Goal: Information Seeking & Learning: Find specific fact

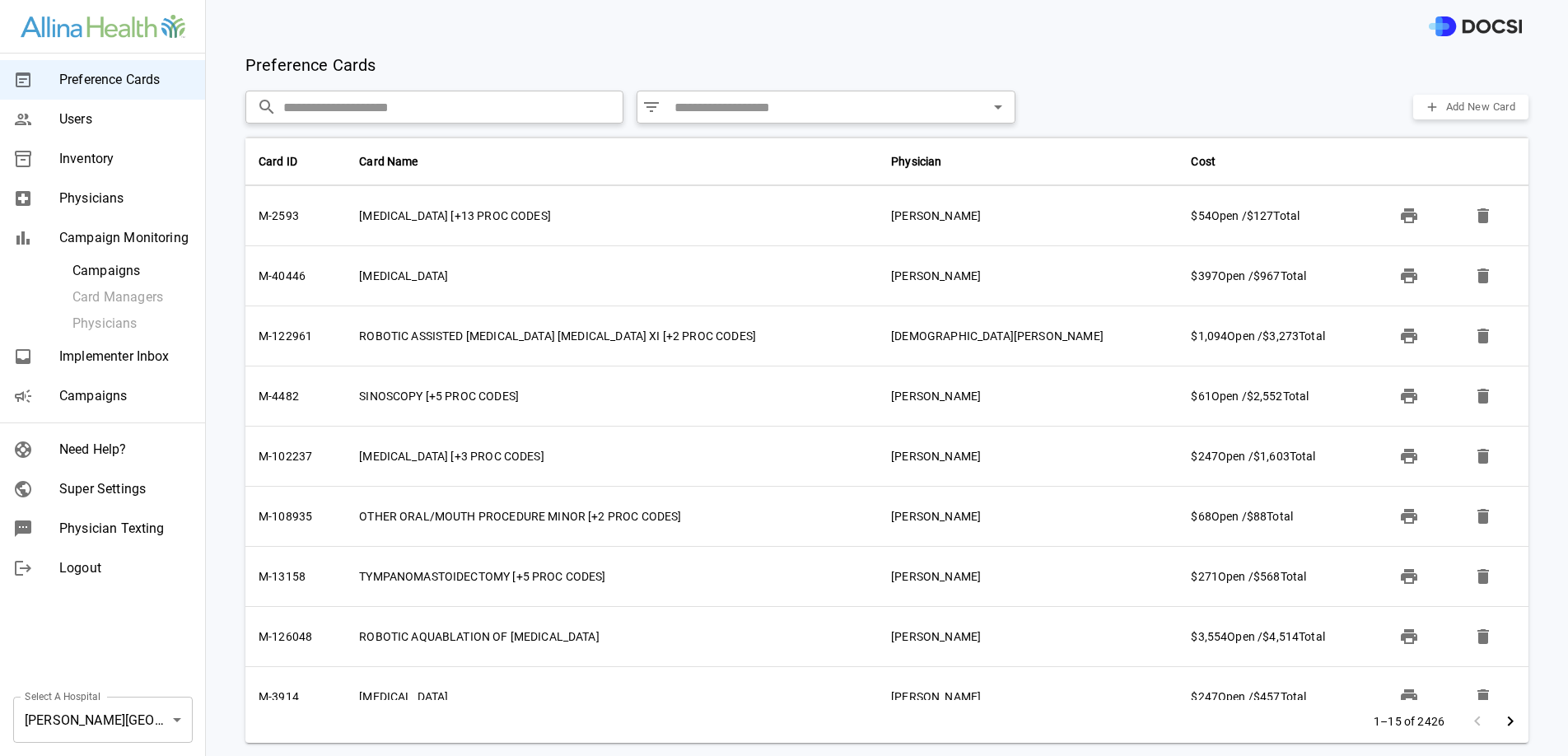
click at [108, 407] on div "Campaigns" at bounding box center [103, 396] width 205 height 40
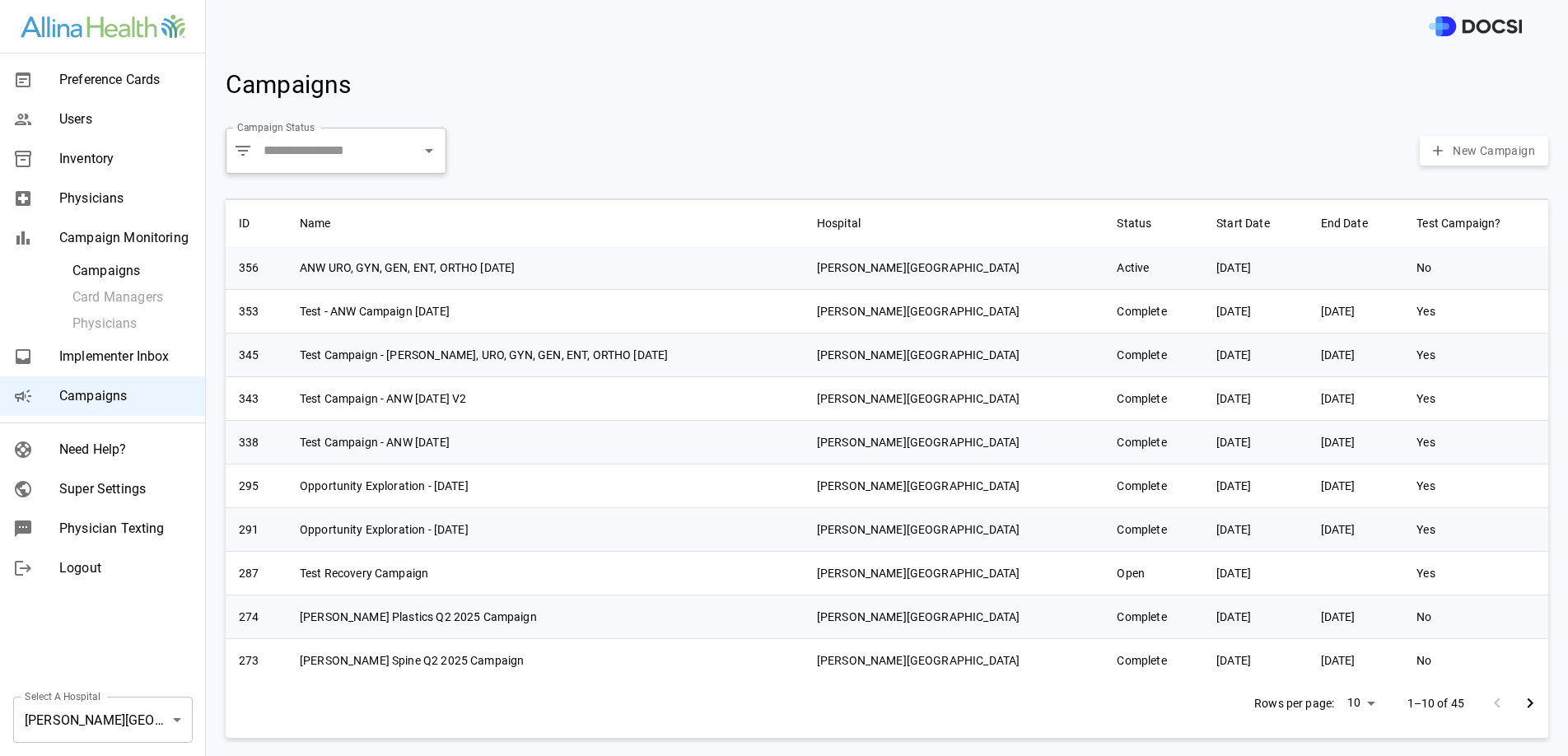
click at [1528, 706] on button "Go to next page" at bounding box center [1529, 703] width 33 height 33
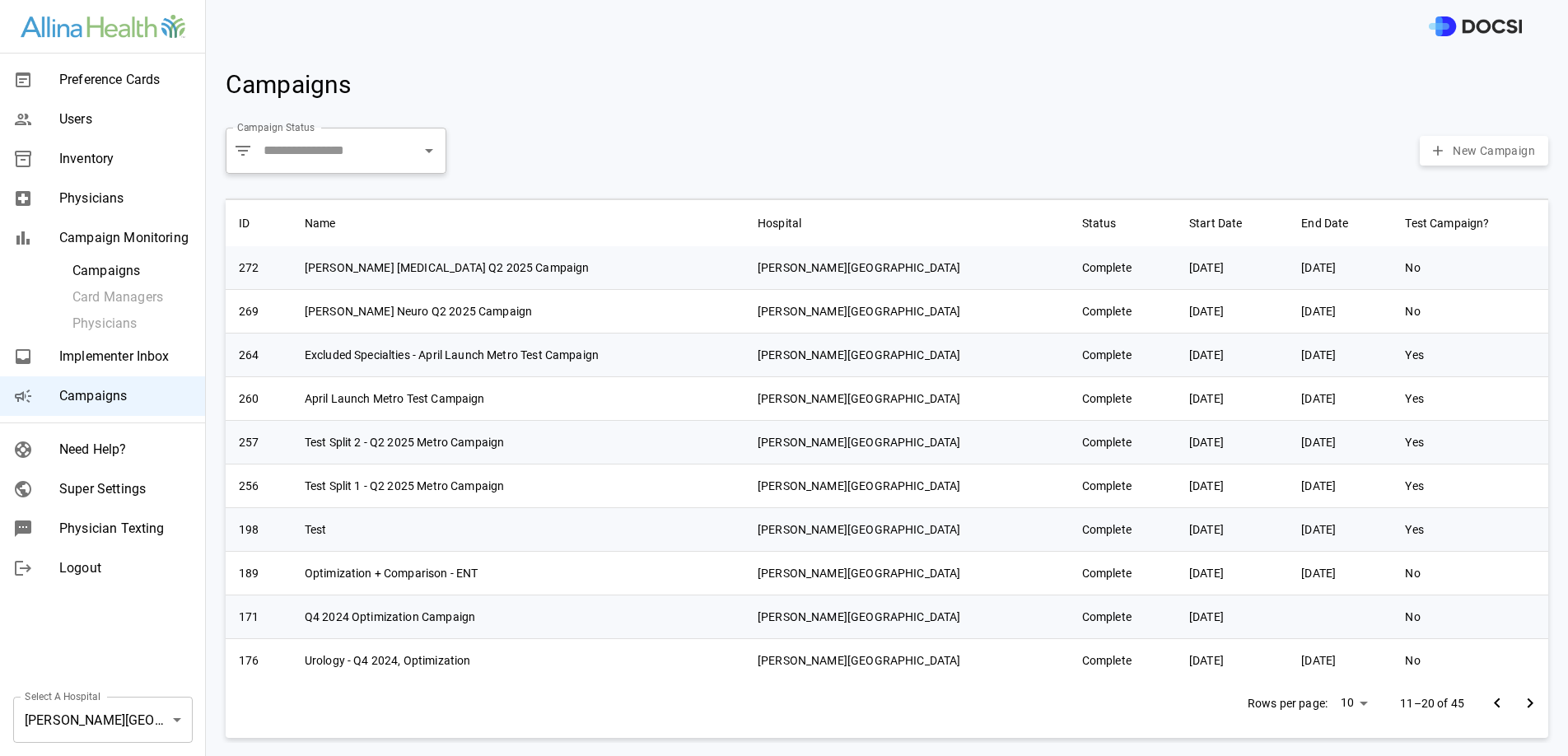
click at [1528, 706] on button "Go to next page" at bounding box center [1529, 703] width 33 height 33
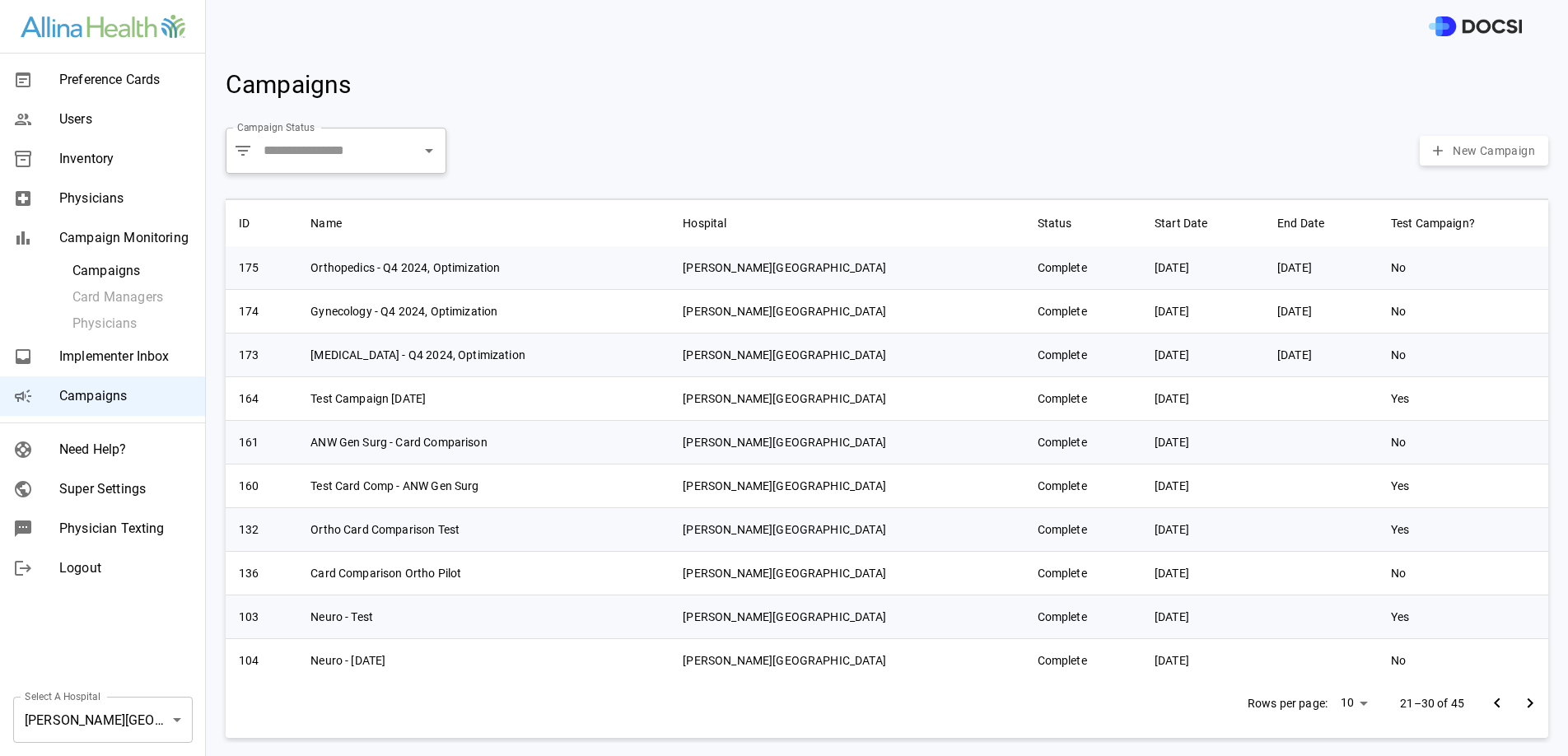
click at [1528, 706] on button "Go to next page" at bounding box center [1529, 703] width 33 height 33
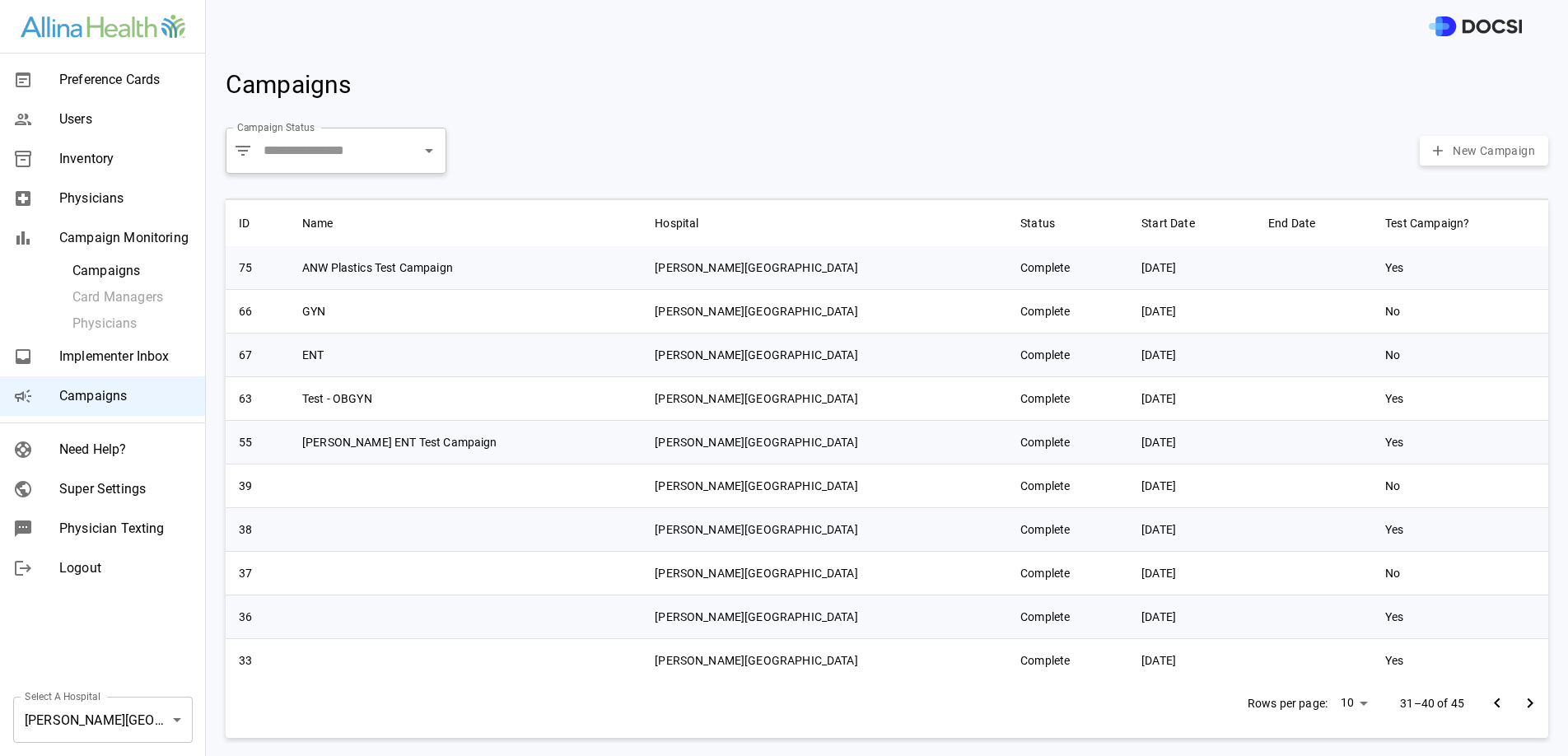
click at [1528, 706] on button "Go to next page" at bounding box center [1529, 703] width 33 height 33
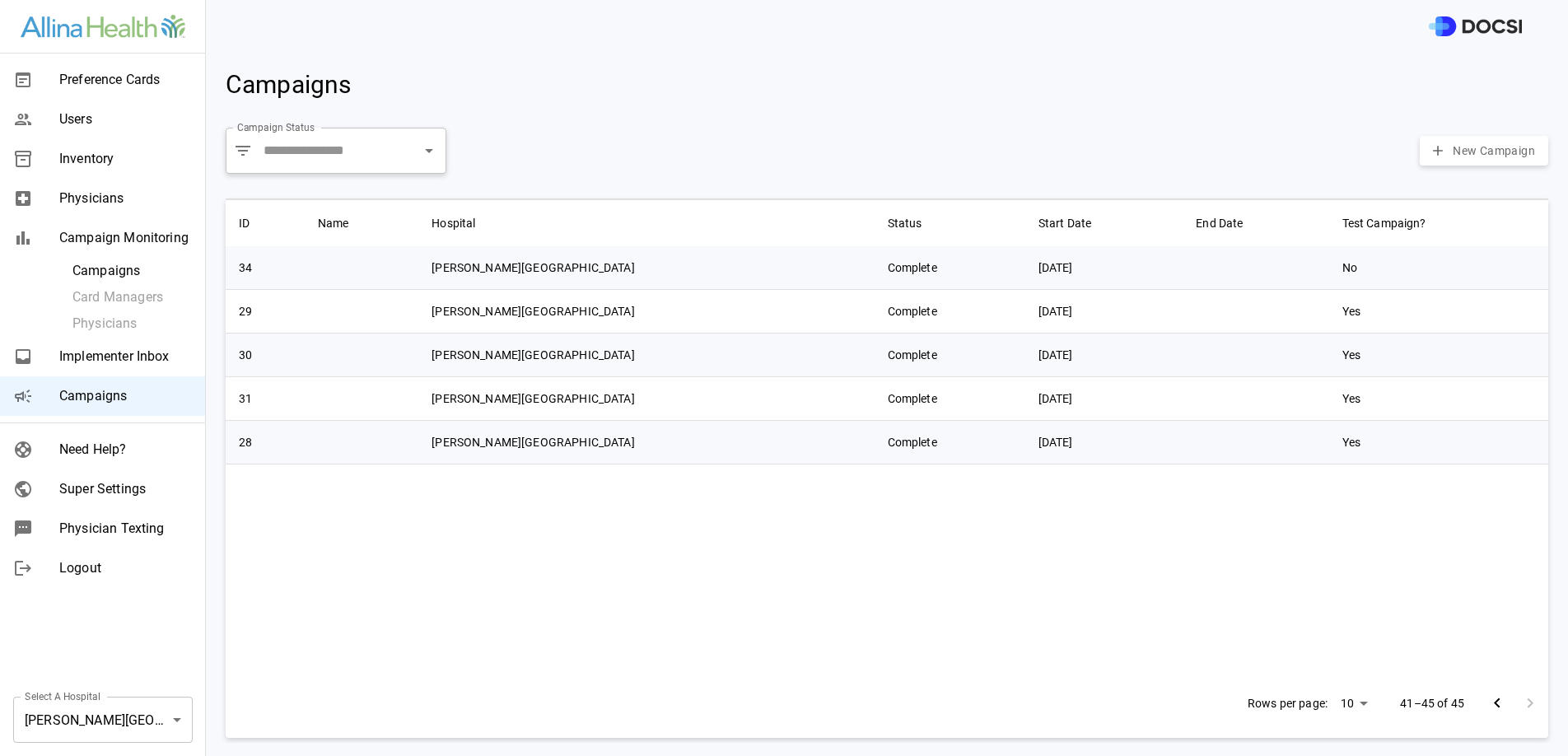
click at [1528, 706] on div at bounding box center [1513, 703] width 66 height 33
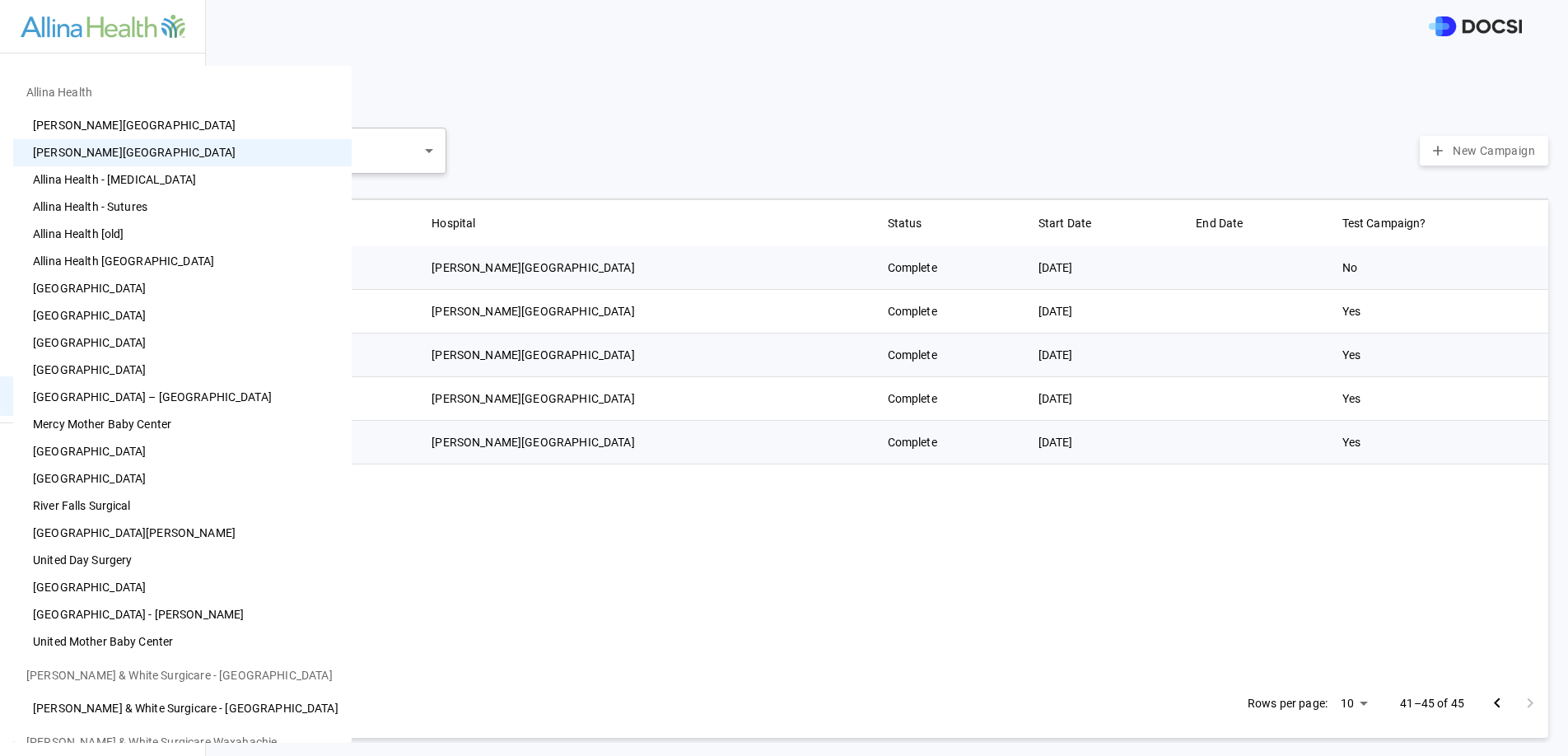
click at [127, 706] on body "Preference Cards Users Inventory Physicians Campaign Monitoring Campaigns Card …" at bounding box center [784, 378] width 1568 height 756
click at [134, 474] on li "[GEOGRAPHIC_DATA]" at bounding box center [182, 478] width 338 height 27
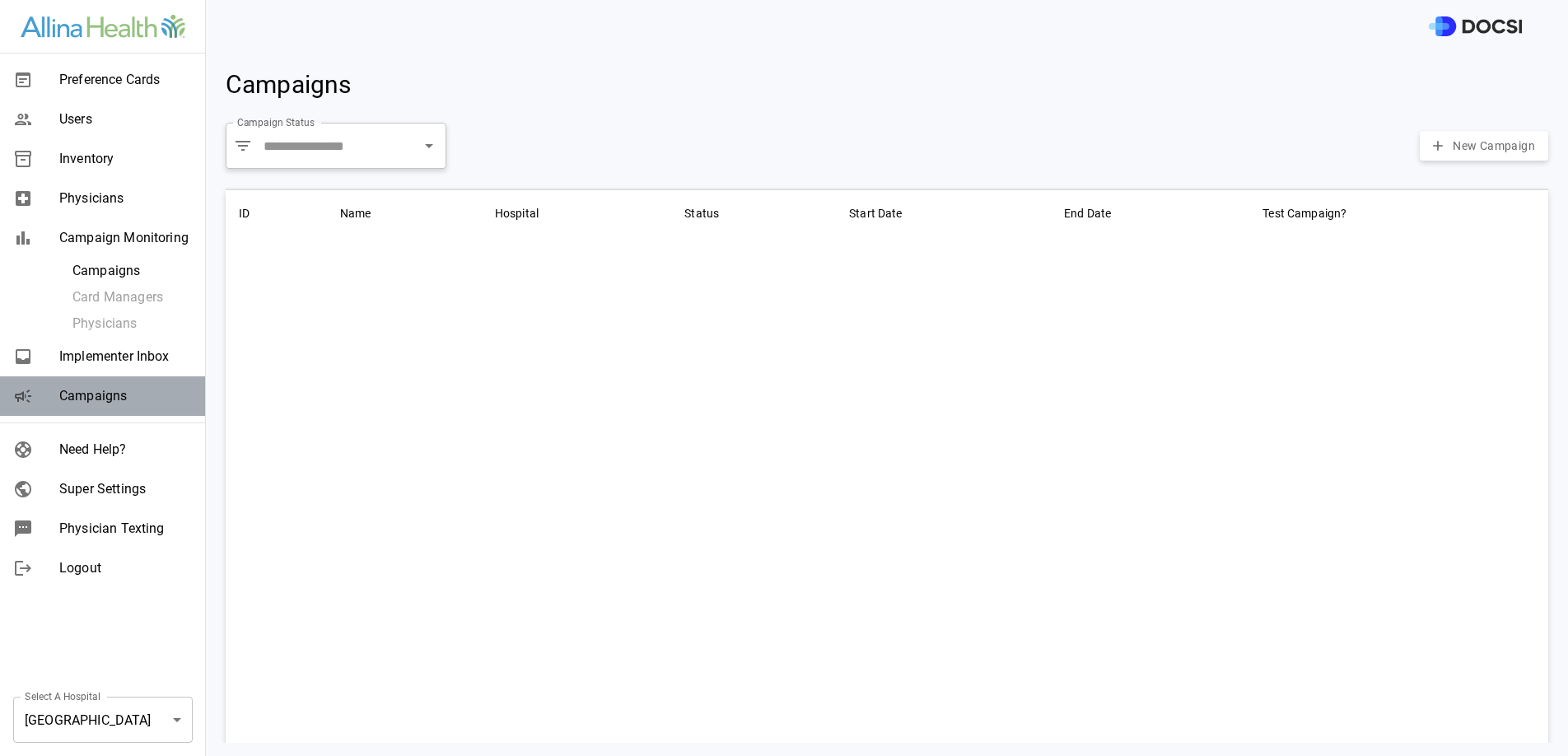
click at [119, 398] on span "Campaigns" at bounding box center [126, 396] width 133 height 20
click at [156, 702] on body "Preference Cards Users Inventory Physicians Campaign Monitoring Campaigns Card …" at bounding box center [784, 378] width 1568 height 756
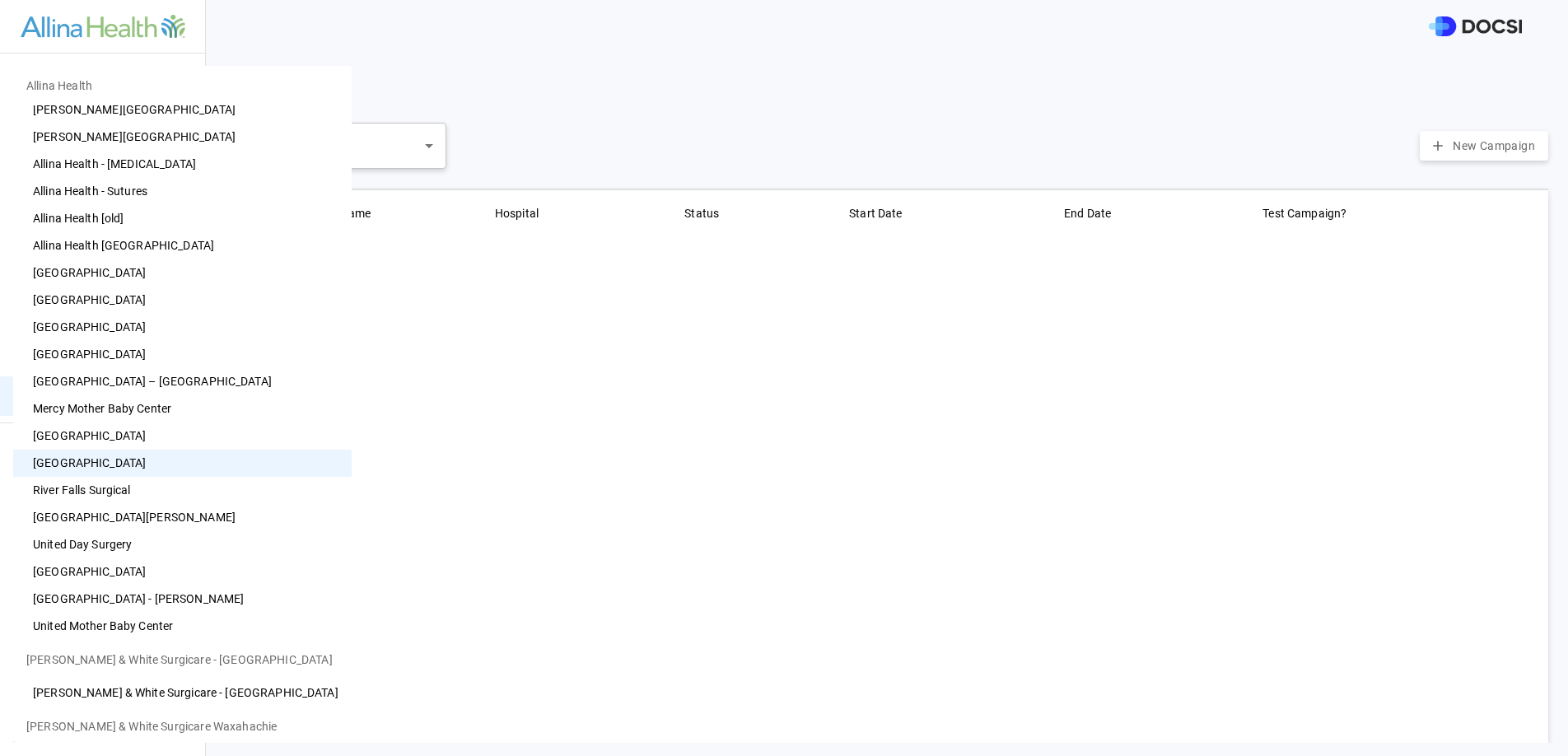
scroll to position [18, 0]
click at [147, 511] on li "[GEOGRAPHIC_DATA][PERSON_NAME]" at bounding box center [182, 515] width 338 height 27
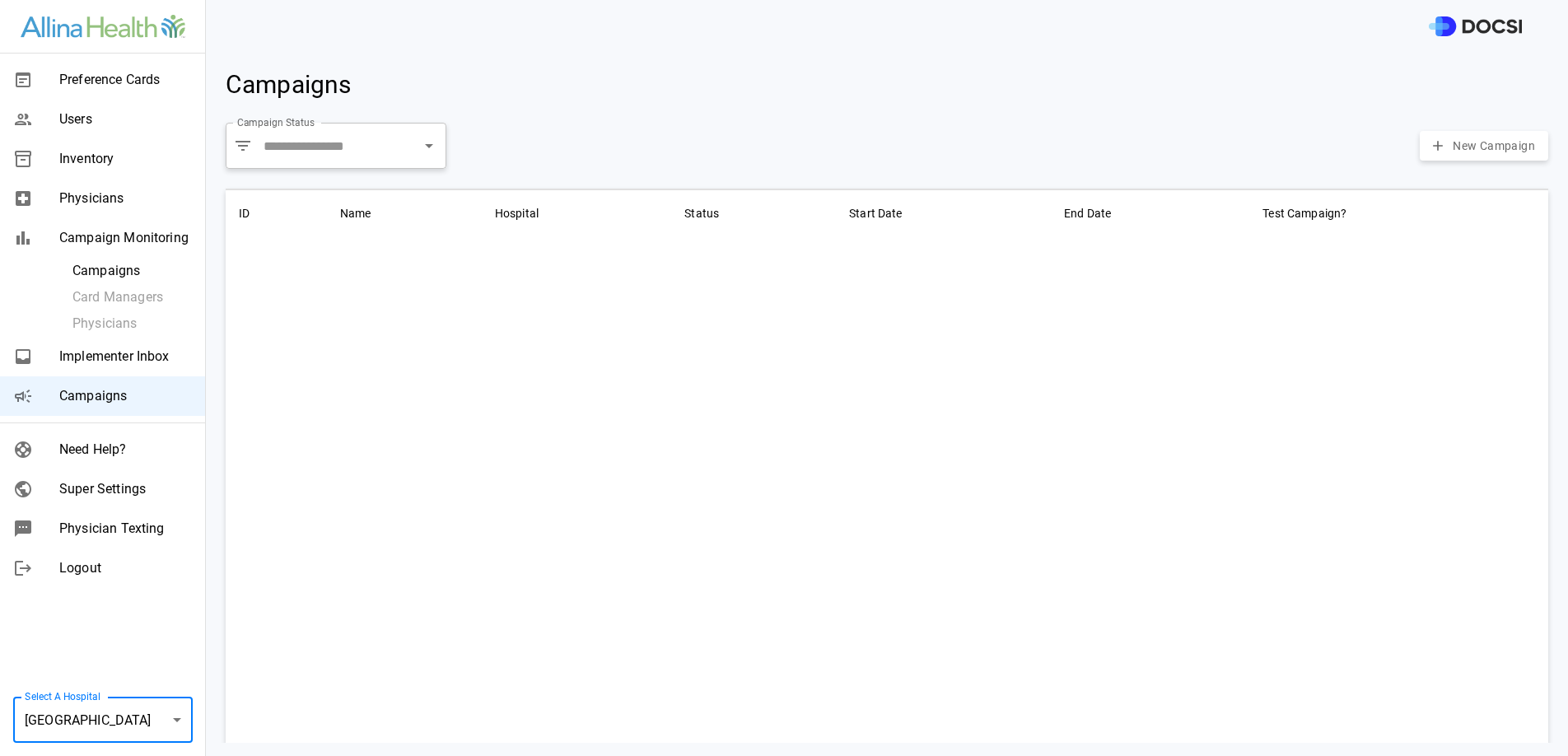
type input "**"
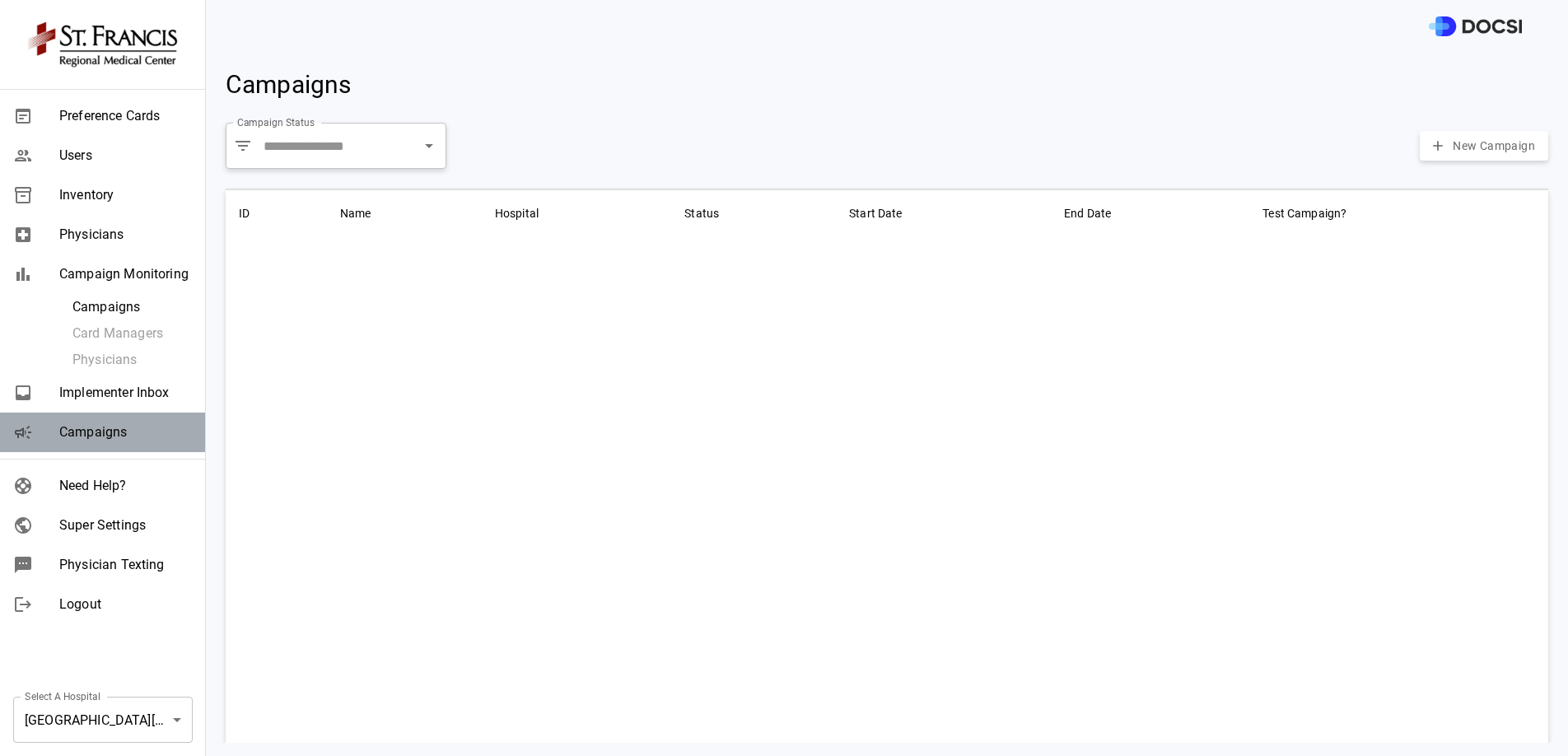
click at [118, 430] on span "Campaigns" at bounding box center [126, 432] width 133 height 20
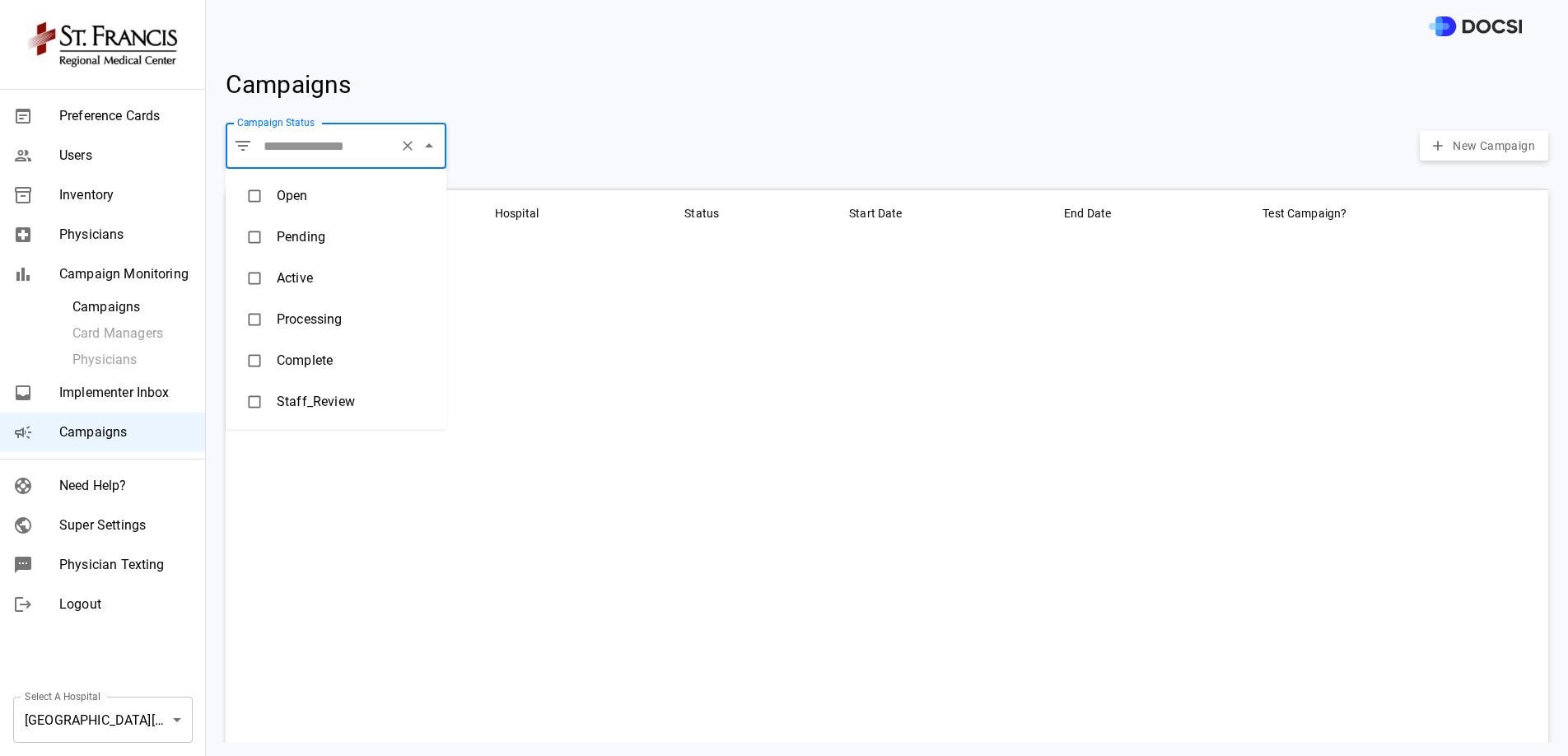
click at [304, 130] on input "Campaign Status" at bounding box center [325, 145] width 134 height 31
click at [399, 146] on icon "Clear" at bounding box center [408, 146] width 17 height 17
click at [285, 356] on li "Complete" at bounding box center [335, 360] width 220 height 41
type input "********"
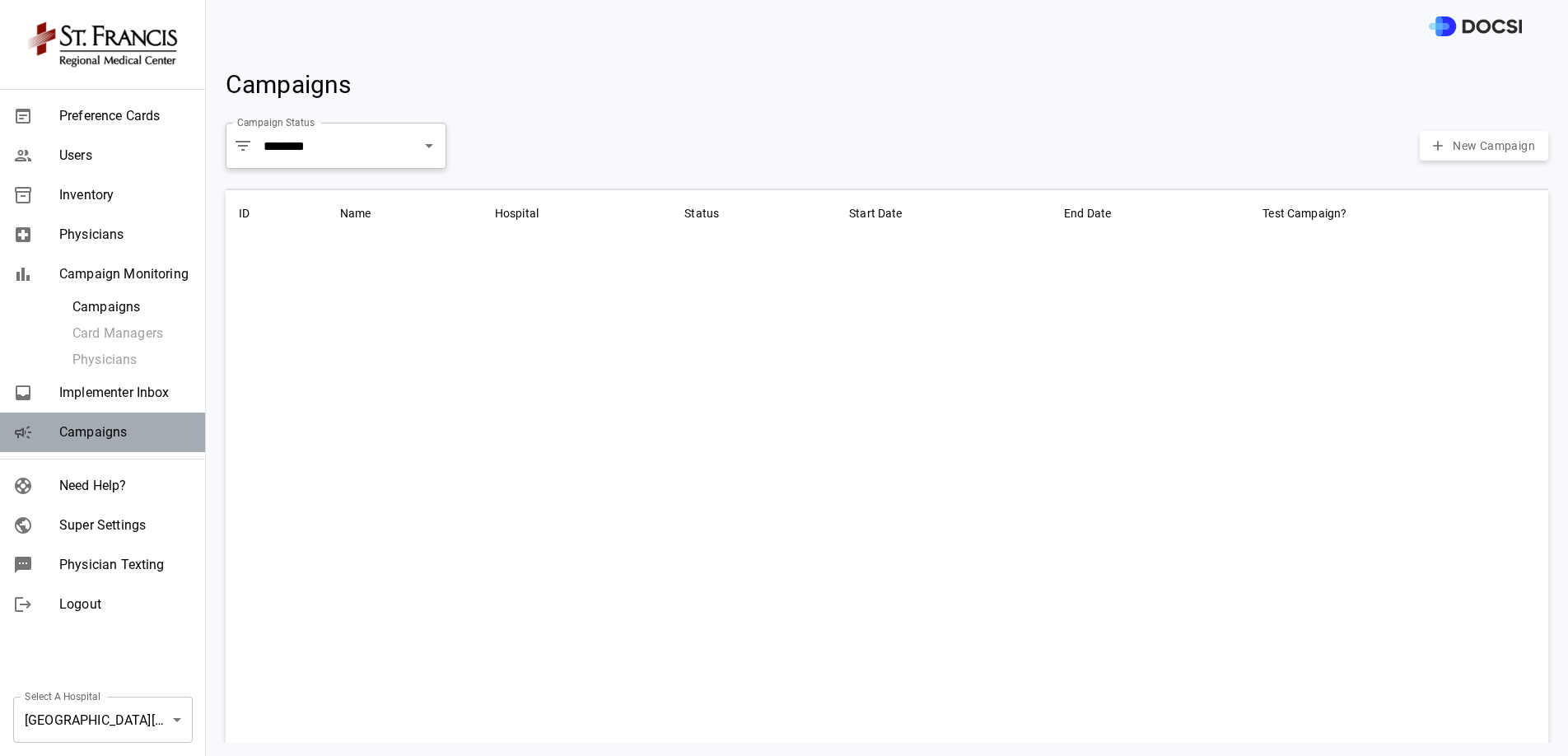
click at [156, 417] on div "Campaigns" at bounding box center [103, 432] width 205 height 40
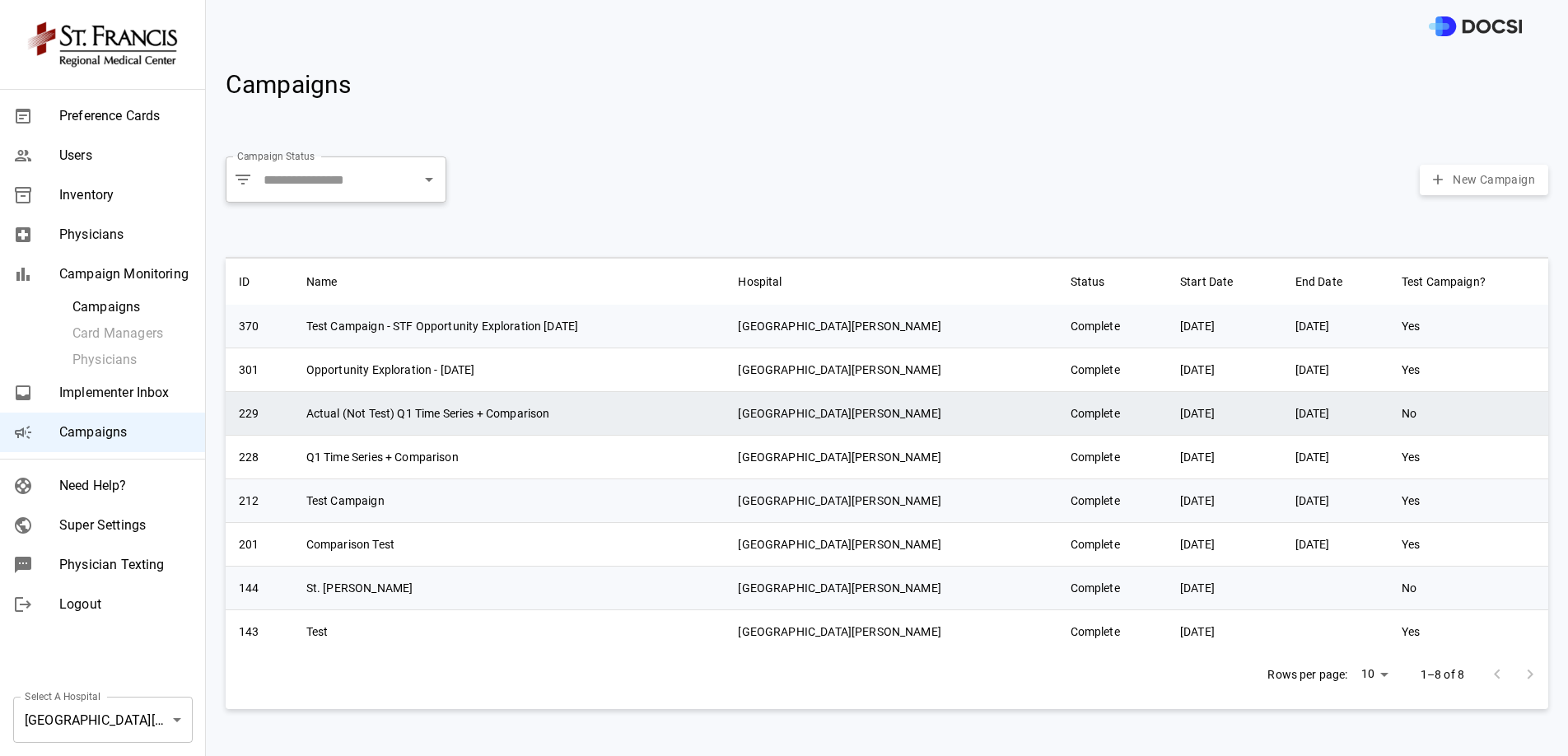
click at [549, 404] on td "Actual (Not Test) Q1 Time Series + Comparison" at bounding box center [509, 413] width 432 height 44
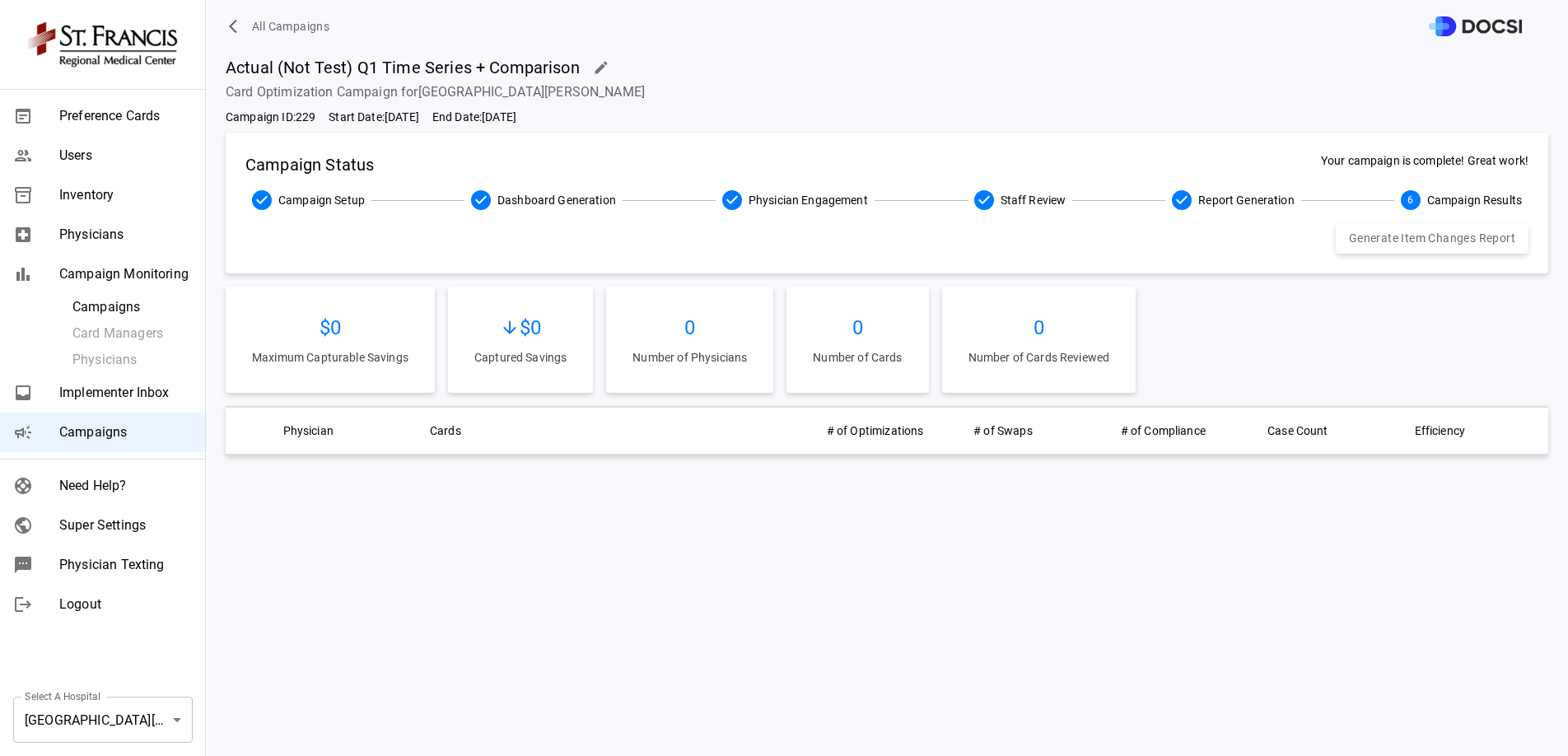
click at [303, 112] on span "Campaign ID: 229" at bounding box center [270, 117] width 90 height 18
copy span "229"
click at [111, 159] on span "Users" at bounding box center [126, 156] width 133 height 20
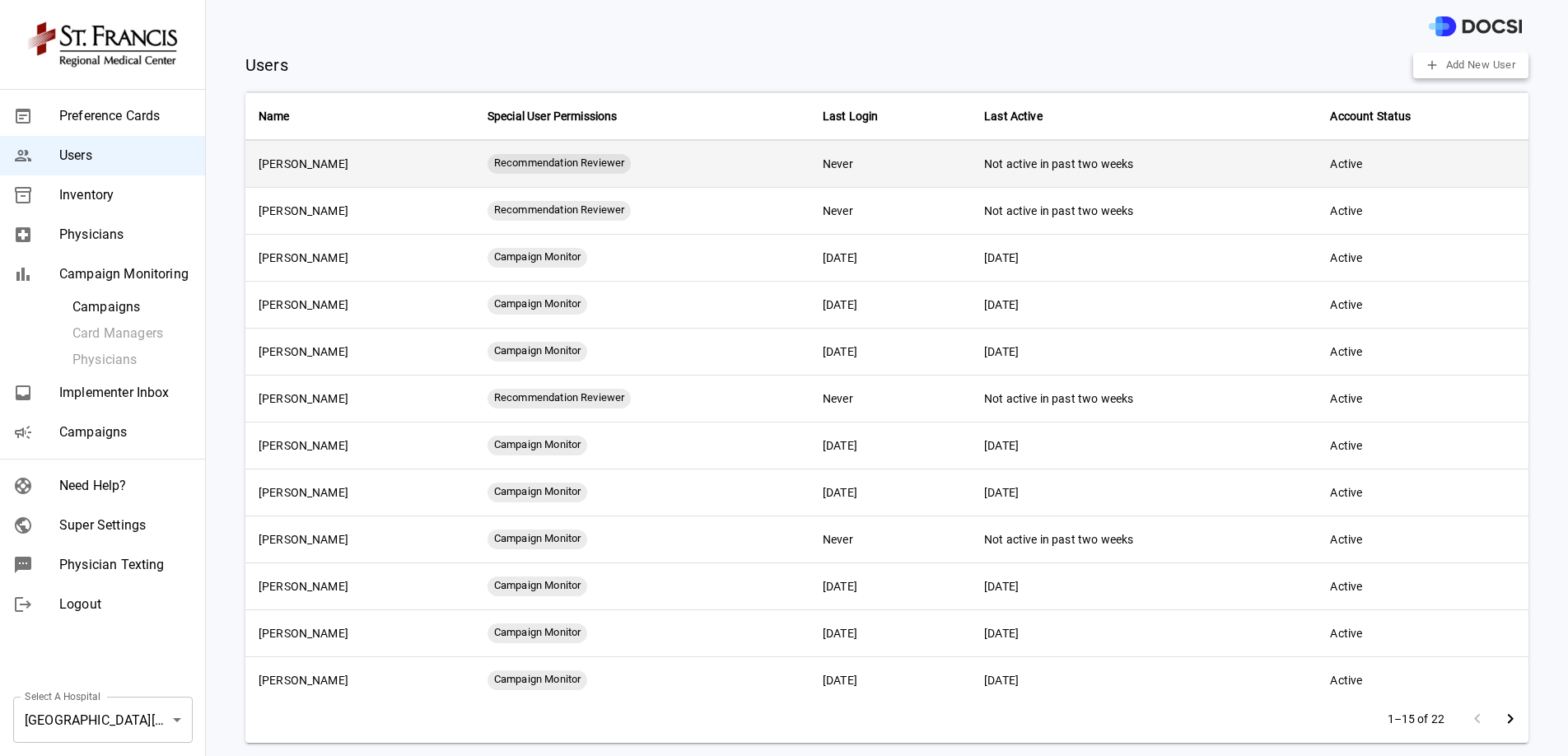
click at [371, 163] on td "Heather Hamilton" at bounding box center [360, 164] width 229 height 47
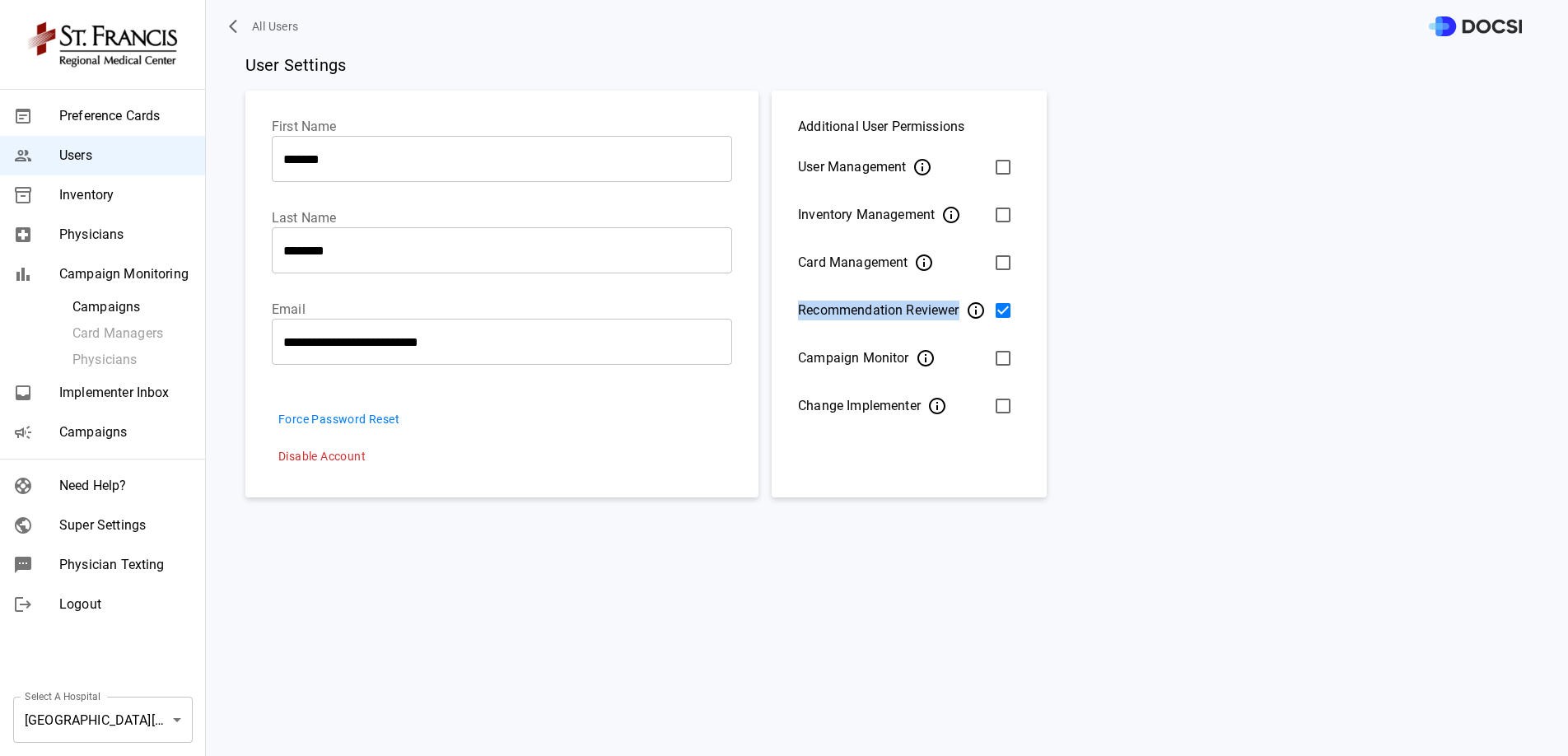
drag, startPoint x: 791, startPoint y: 311, endPoint x: 960, endPoint y: 303, distance: 169.2
click at [960, 303] on div "Additional User Permissions User Management Inventory Management Card Managemen…" at bounding box center [909, 270] width 274 height 359
copy div "Recommendation Reviewer"
